Goal: Task Accomplishment & Management: Complete application form

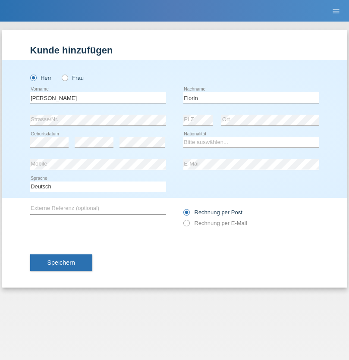
type input "Florin"
select select "RO"
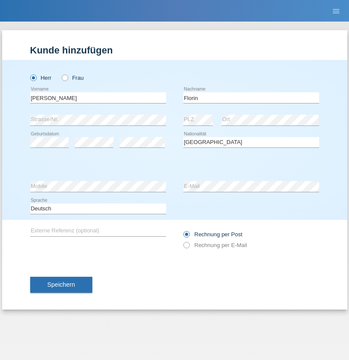
select select "C"
select select "29"
select select "02"
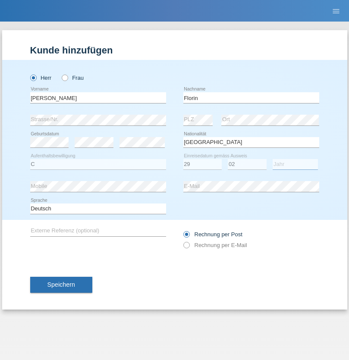
select select "2021"
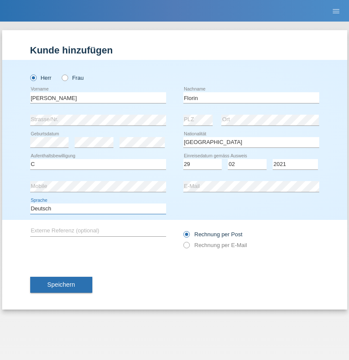
select select "en"
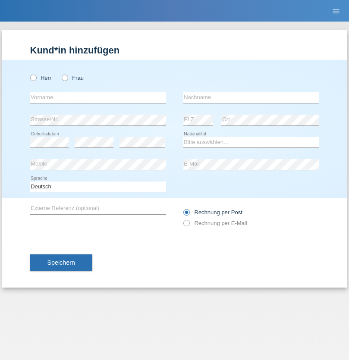
radio input "true"
click at [98, 97] on input "text" at bounding box center [98, 97] width 136 height 11
type input "[PERSON_NAME]"
click at [251, 97] on input "text" at bounding box center [251, 97] width 136 height 11
type input "Krebs"
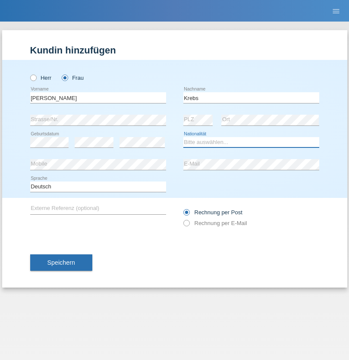
select select "CH"
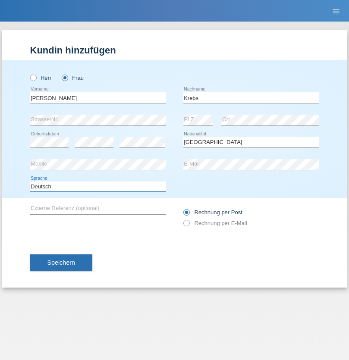
select select "en"
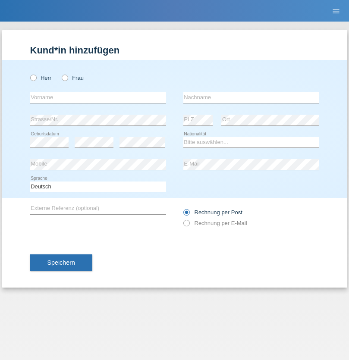
radio input "true"
click at [98, 97] on input "text" at bounding box center [98, 97] width 136 height 11
type input "Qovanaj"
click at [251, 97] on input "text" at bounding box center [251, 97] width 136 height 11
type input "Shaban"
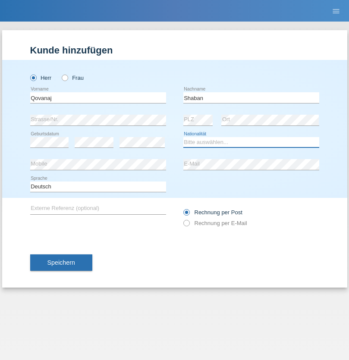
select select "CH"
radio input "true"
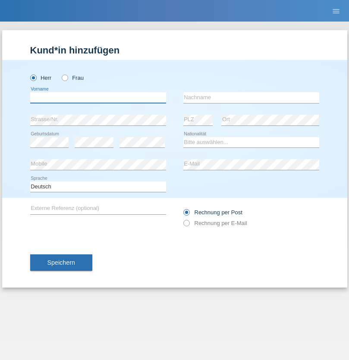
click at [98, 97] on input "text" at bounding box center [98, 97] width 136 height 11
type input "Qendrim"
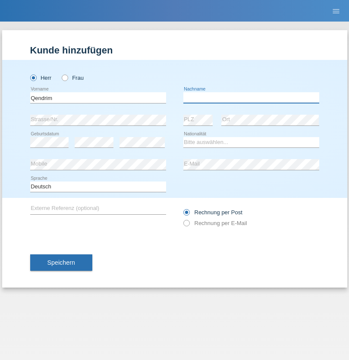
click at [251, 97] on input "text" at bounding box center [251, 97] width 136 height 11
type input "Halimi"
select select "CH"
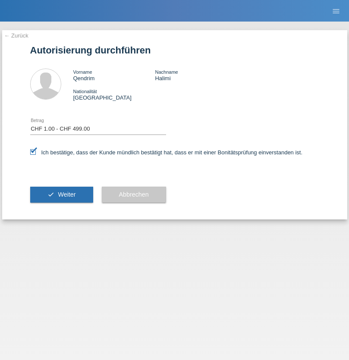
select select "1"
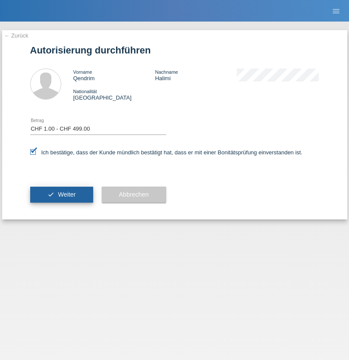
click at [61, 194] on span "Weiter" at bounding box center [67, 194] width 18 height 7
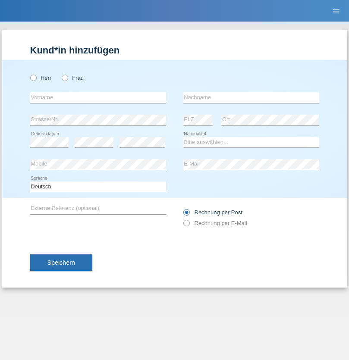
radio input "true"
click at [98, 97] on input "text" at bounding box center [98, 97] width 136 height 11
type input "luka"
click at [251, 97] on input "text" at bounding box center [251, 97] width 136 height 11
type input "kocic"
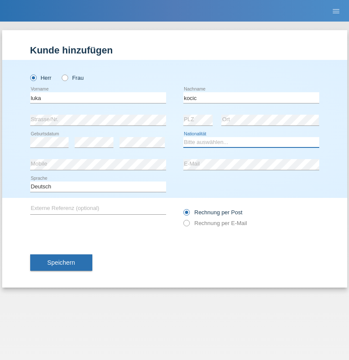
select select "RS"
select select "C"
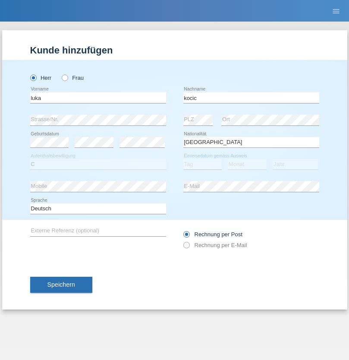
select select "21"
select select "04"
select select "1999"
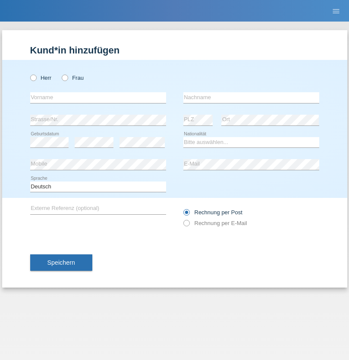
radio input "true"
click at [98, 97] on input "text" at bounding box center [98, 97] width 136 height 11
type input "Marian"
click at [251, 97] on input "text" at bounding box center [251, 97] width 136 height 11
type input "Matusa"
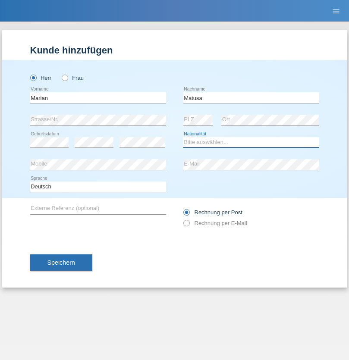
select select "RO"
select select "C"
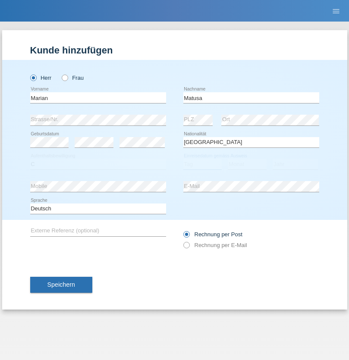
select select "01"
select select "06"
select select "2016"
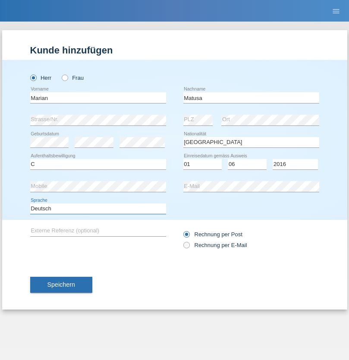
select select "en"
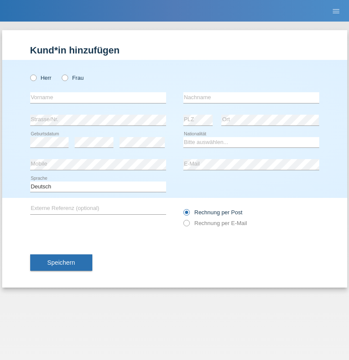
radio input "true"
click at [98, 97] on input "text" at bounding box center [98, 97] width 136 height 11
type input "Marco"
click at [251, 97] on input "text" at bounding box center [251, 97] width 136 height 11
type input "Weinlein"
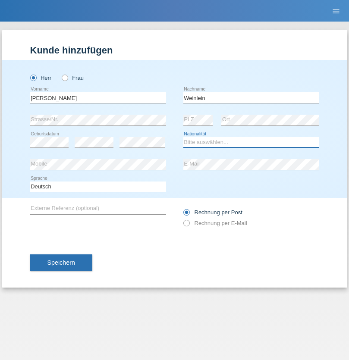
select select "CH"
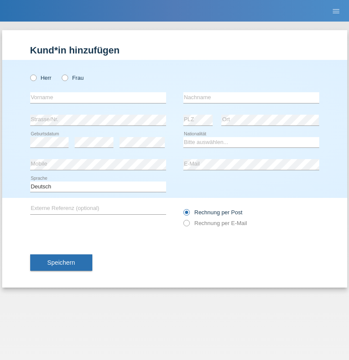
radio input "true"
click at [98, 97] on input "text" at bounding box center [98, 97] width 136 height 11
type input "Jashari lmeri"
click at [251, 97] on input "text" at bounding box center [251, 97] width 136 height 11
type input "Rabije"
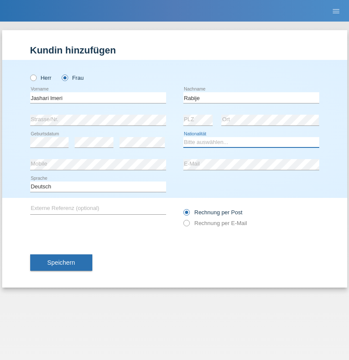
select select "CH"
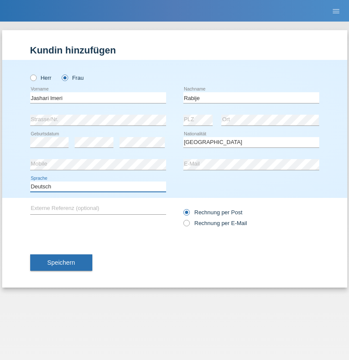
select select "en"
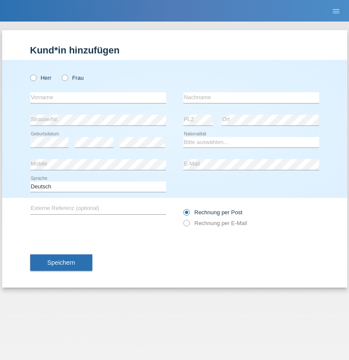
radio input "true"
click at [98, 97] on input "text" at bounding box center [98, 97] width 136 height 11
type input "firat"
click at [251, 97] on input "text" at bounding box center [251, 97] width 136 height 11
type input "kara"
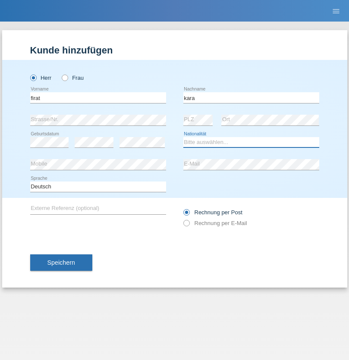
select select "CH"
radio input "true"
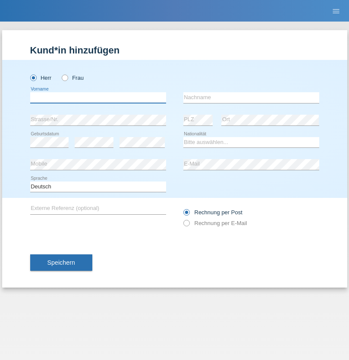
click at [98, 97] on input "text" at bounding box center [98, 97] width 136 height 11
type input "Gigov"
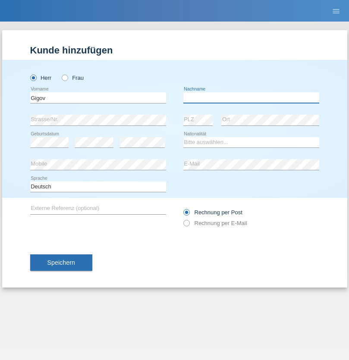
click at [251, 97] on input "text" at bounding box center [251, 97] width 136 height 11
type input "Zhan"
select select "BG"
select select "C"
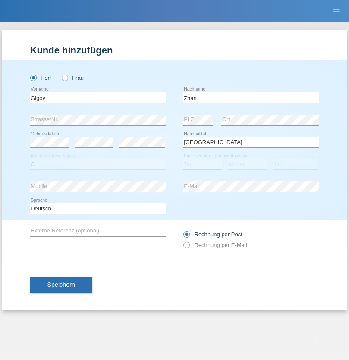
select select "23"
select select "10"
select select "2021"
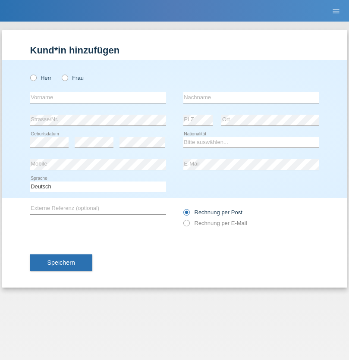
radio input "true"
click at [98, 97] on input "text" at bounding box center [98, 97] width 136 height 11
type input "Amand"
click at [251, 97] on input "text" at bounding box center [251, 97] width 136 height 11
type input "Pires"
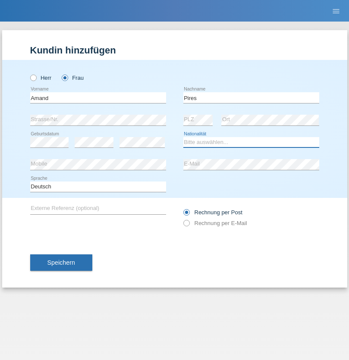
select select "CH"
radio input "true"
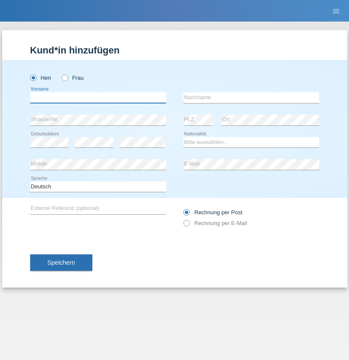
click at [98, 97] on input "text" at bounding box center [98, 97] width 136 height 11
type input "[PERSON_NAME]"
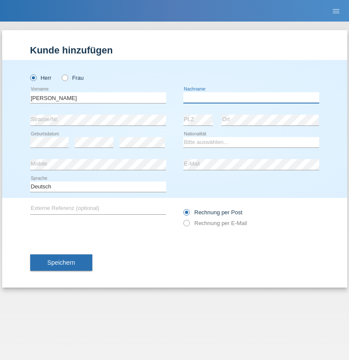
click at [251, 97] on input "text" at bounding box center [251, 97] width 136 height 11
type input "Saidi"
select select "CH"
radio input "true"
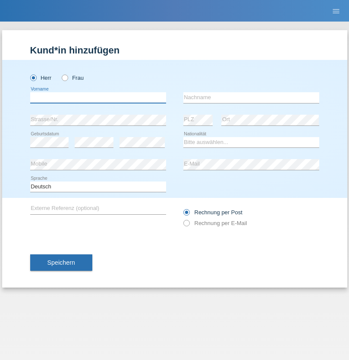
click at [98, 97] on input "text" at bounding box center [98, 97] width 136 height 11
type input "Matusa"
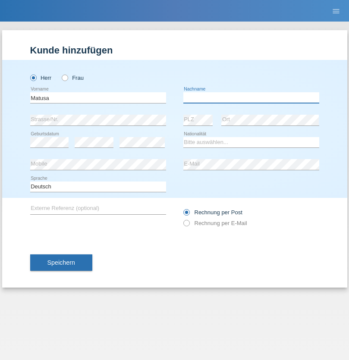
click at [251, 97] on input "text" at bounding box center [251, 97] width 136 height 11
type input "Marian valentin"
select select "OM"
select select "C"
select select "01"
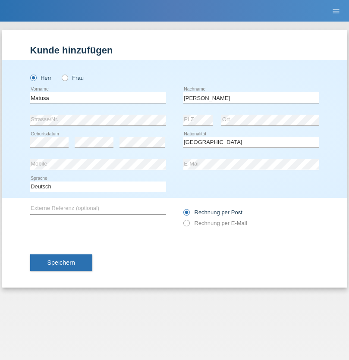
select select "06"
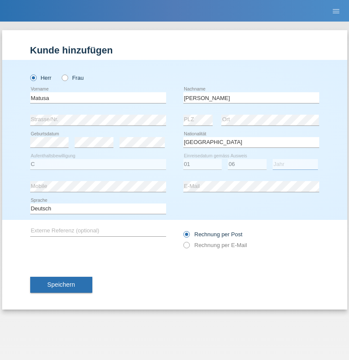
select select "2016"
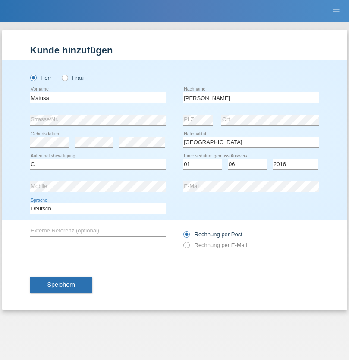
select select "en"
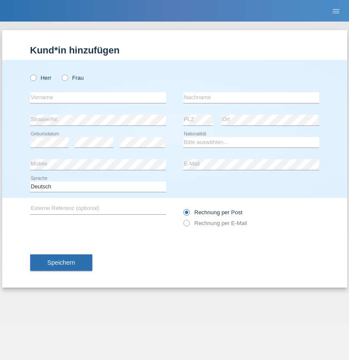
radio input "true"
click at [98, 97] on input "text" at bounding box center [98, 97] width 136 height 11
type input "Edinson Maurício"
click at [251, 97] on input "text" at bounding box center [251, 97] width 136 height 11
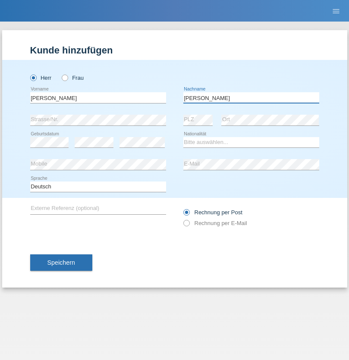
type input "Branquinho Alexander"
select select "PT"
select select "C"
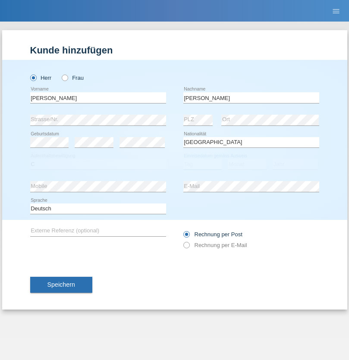
select select "23"
select select "08"
select select "2021"
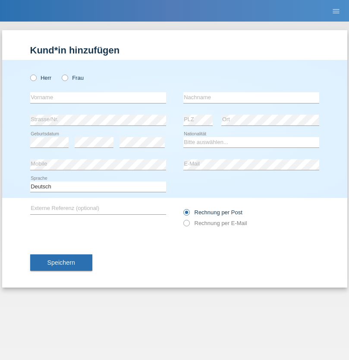
radio input "true"
click at [98, 97] on input "text" at bounding box center [98, 97] width 136 height 11
type input "[PERSON_NAME]"
click at [251, 97] on input "text" at bounding box center [251, 97] width 136 height 11
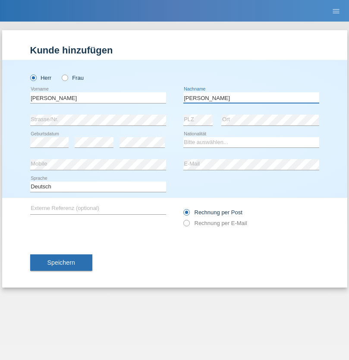
type input "Meier"
select select "CH"
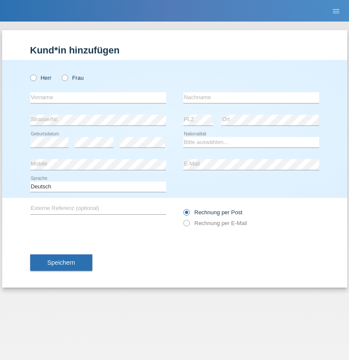
radio input "true"
click at [98, 97] on input "text" at bounding box center [98, 97] width 136 height 11
type input "Szilvia"
click at [251, 97] on input "text" at bounding box center [251, 97] width 136 height 11
type input "Olakh"
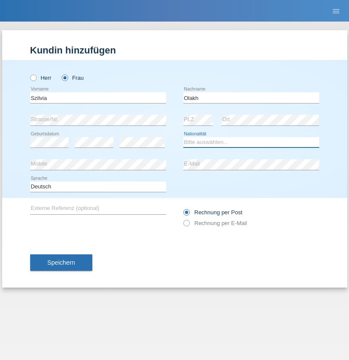
select select "UA"
select select "C"
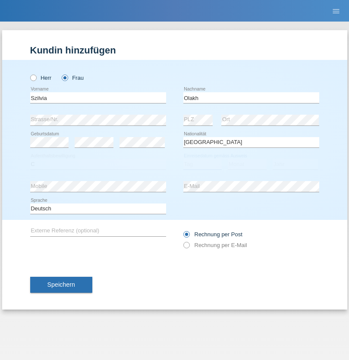
select select "15"
select select "09"
select select "2021"
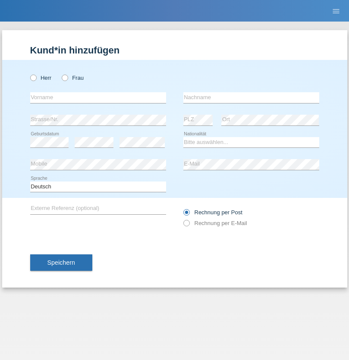
radio input "true"
click at [98, 97] on input "text" at bounding box center [98, 97] width 136 height 11
type input "Asrit"
click at [251, 97] on input "text" at bounding box center [251, 97] width 136 height 11
type input "Kupa"
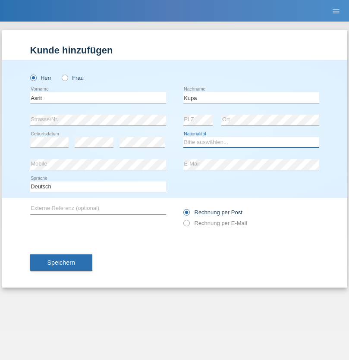
select select "MK"
select select "C"
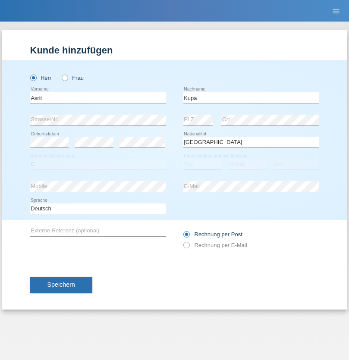
select select "27"
select select "05"
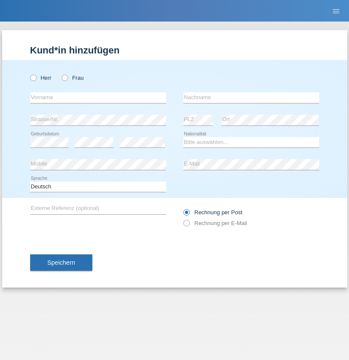
radio input "true"
click at [98, 97] on input "text" at bounding box center [98, 97] width 136 height 11
type input "Ibrahim"
click at [251, 97] on input "text" at bounding box center [251, 97] width 136 height 11
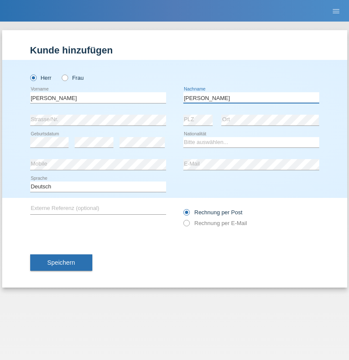
type input "Abbas"
select select "SY"
select select "C"
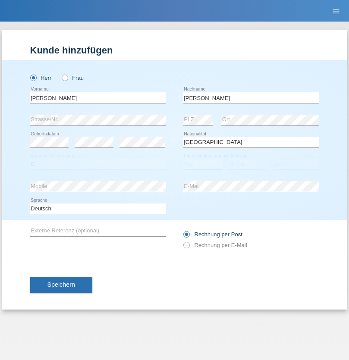
select select "15"
select select "09"
select select "2021"
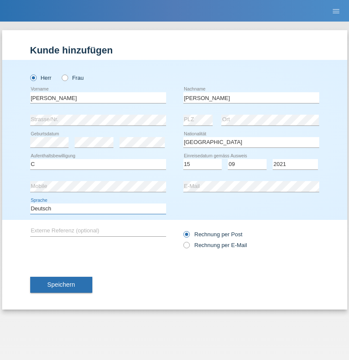
select select "en"
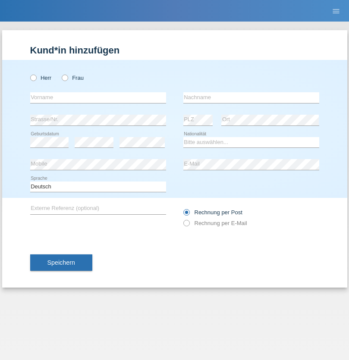
radio input "true"
select select "CH"
radio input "true"
click at [98, 97] on input "text" at bounding box center [98, 97] width 136 height 11
type input "[PERSON_NAME]"
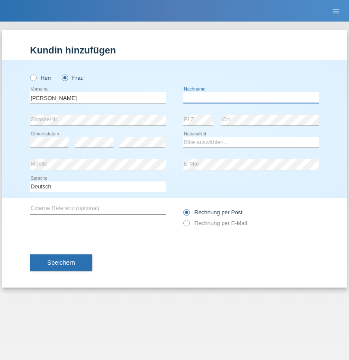
click at [251, 97] on input "text" at bounding box center [251, 97] width 136 height 11
type input "Bacic"
select select "CH"
